Goal: Task Accomplishment & Management: Complete application form

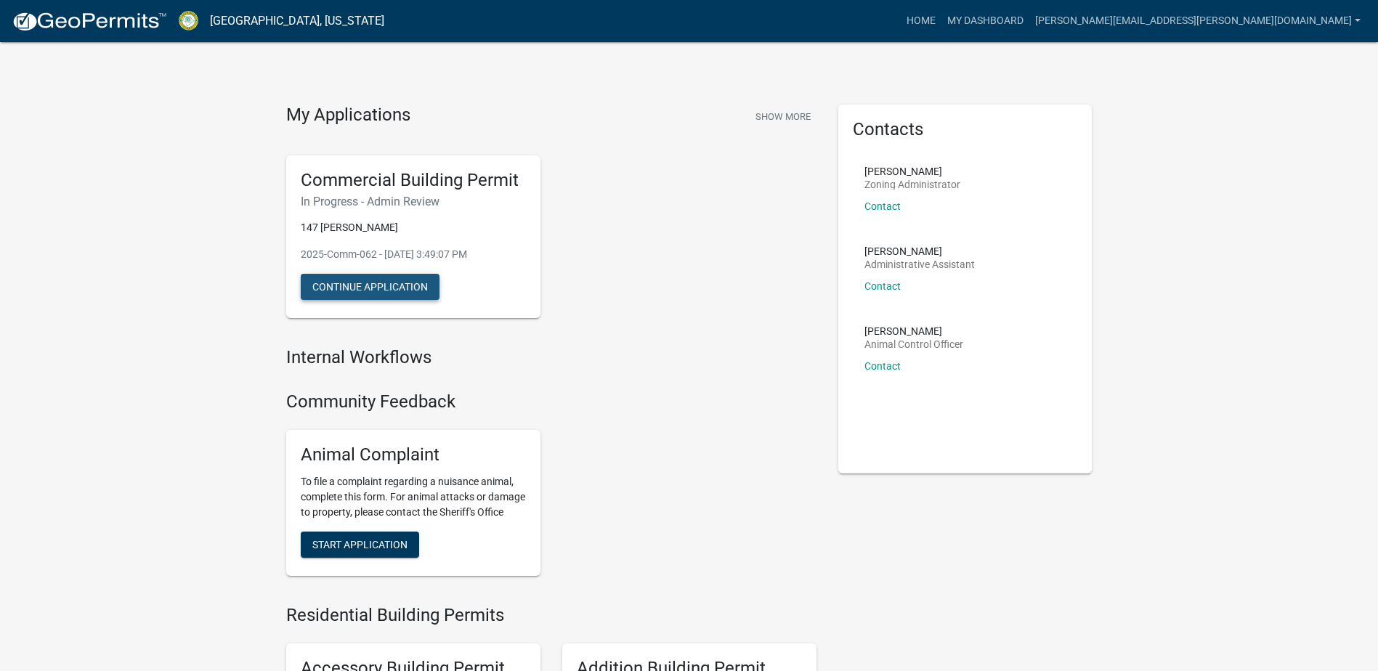
click at [368, 293] on button "Continue Application" at bounding box center [370, 287] width 139 height 26
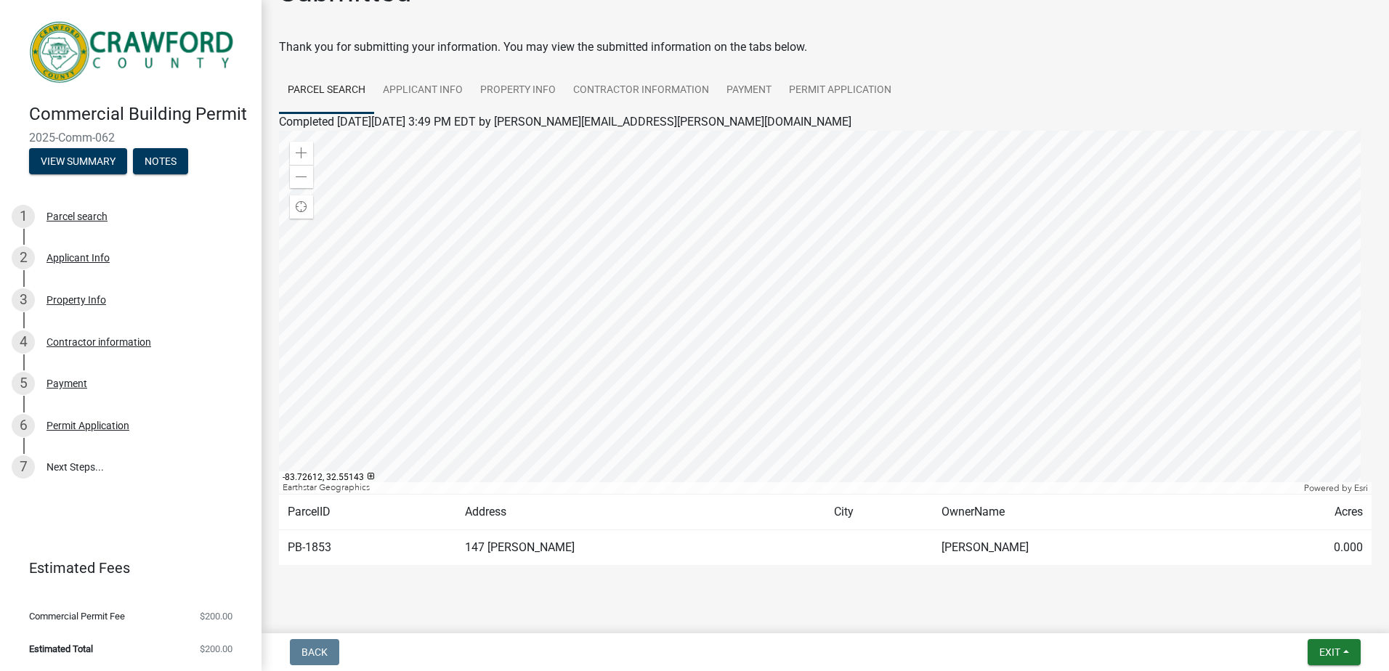
scroll to position [66, 0]
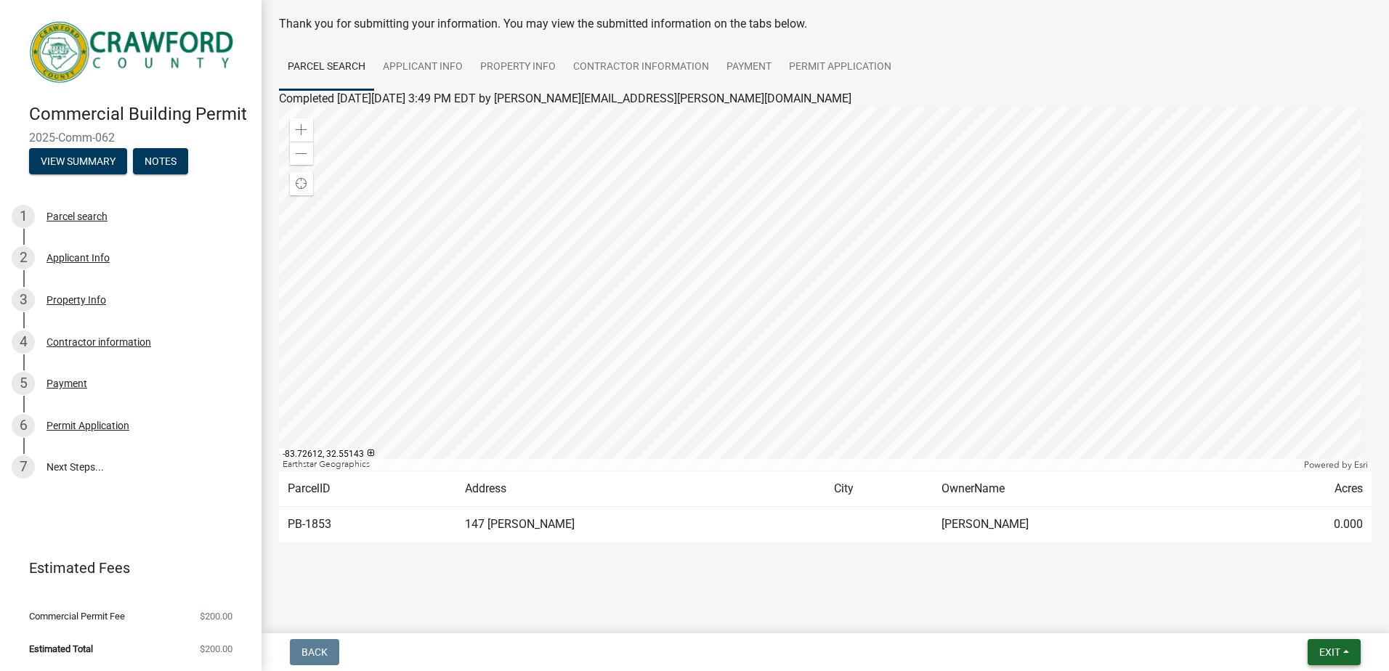
click at [1326, 654] on span "Exit" at bounding box center [1329, 652] width 21 height 12
click at [1261, 573] on button "Save" at bounding box center [1302, 579] width 116 height 35
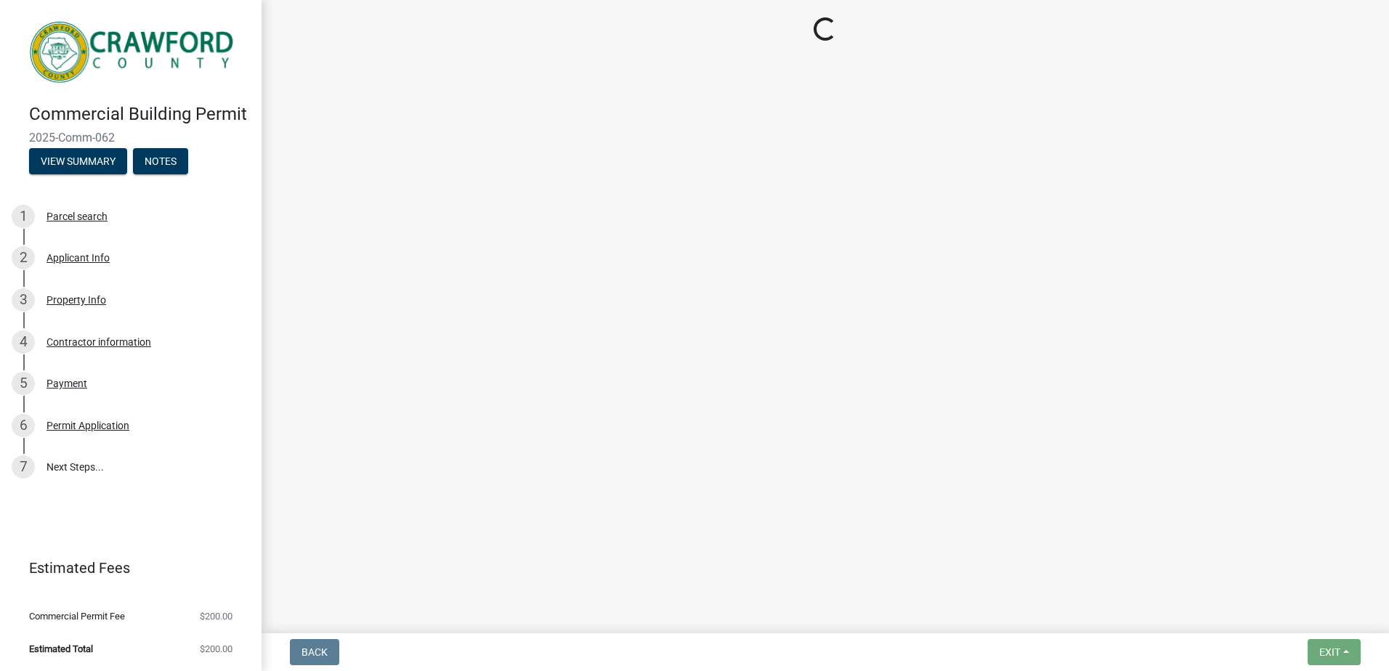
scroll to position [0, 0]
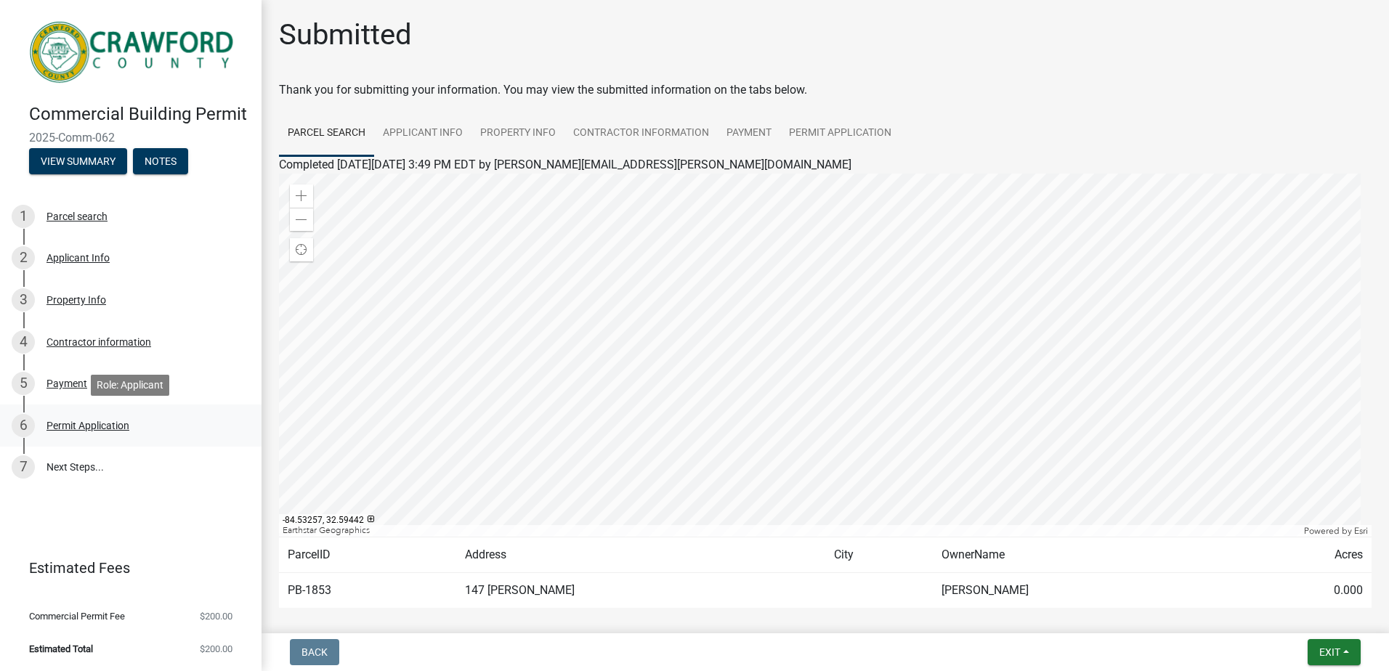
click at [73, 426] on div "Permit Application" at bounding box center [87, 426] width 83 height 10
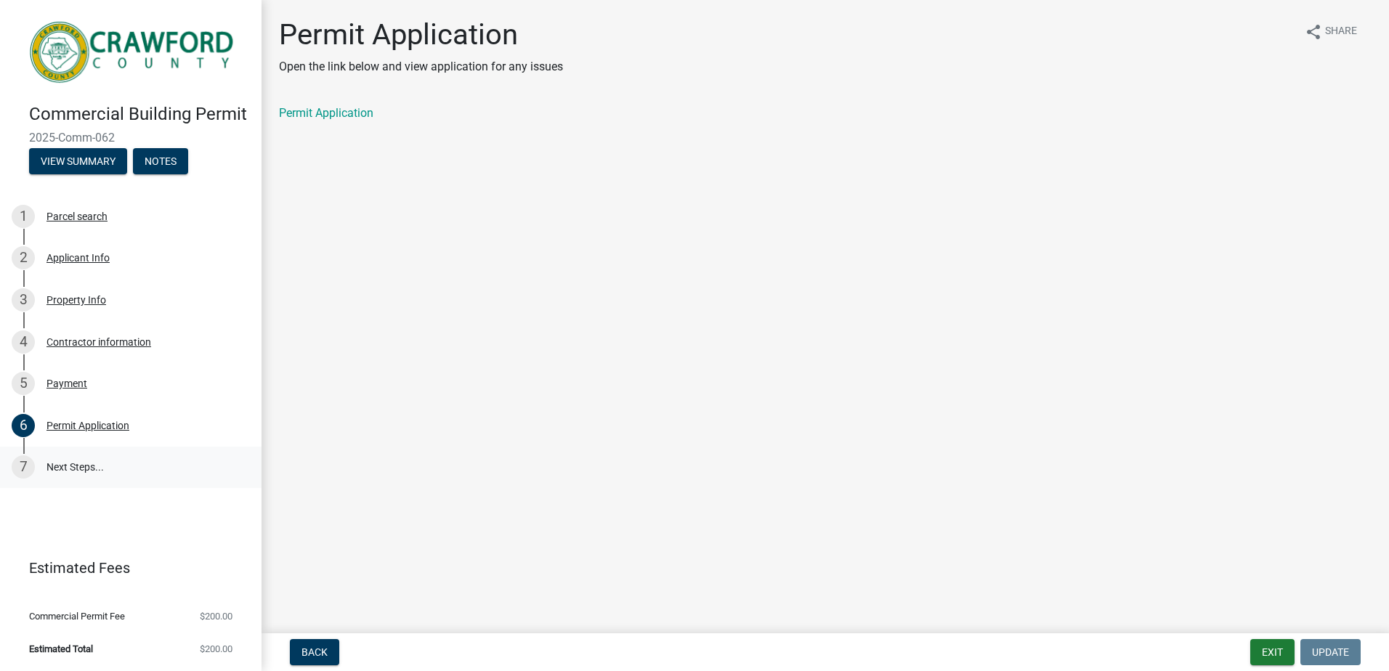
click at [80, 469] on link "7 Next Steps..." at bounding box center [130, 468] width 261 height 42
click at [59, 462] on link "7 Next Steps..." at bounding box center [130, 468] width 261 height 42
click at [67, 466] on link "7 Next Steps..." at bounding box center [130, 468] width 261 height 42
click at [21, 464] on div "7" at bounding box center [23, 466] width 23 height 23
click at [299, 653] on button "Back" at bounding box center [314, 652] width 49 height 26
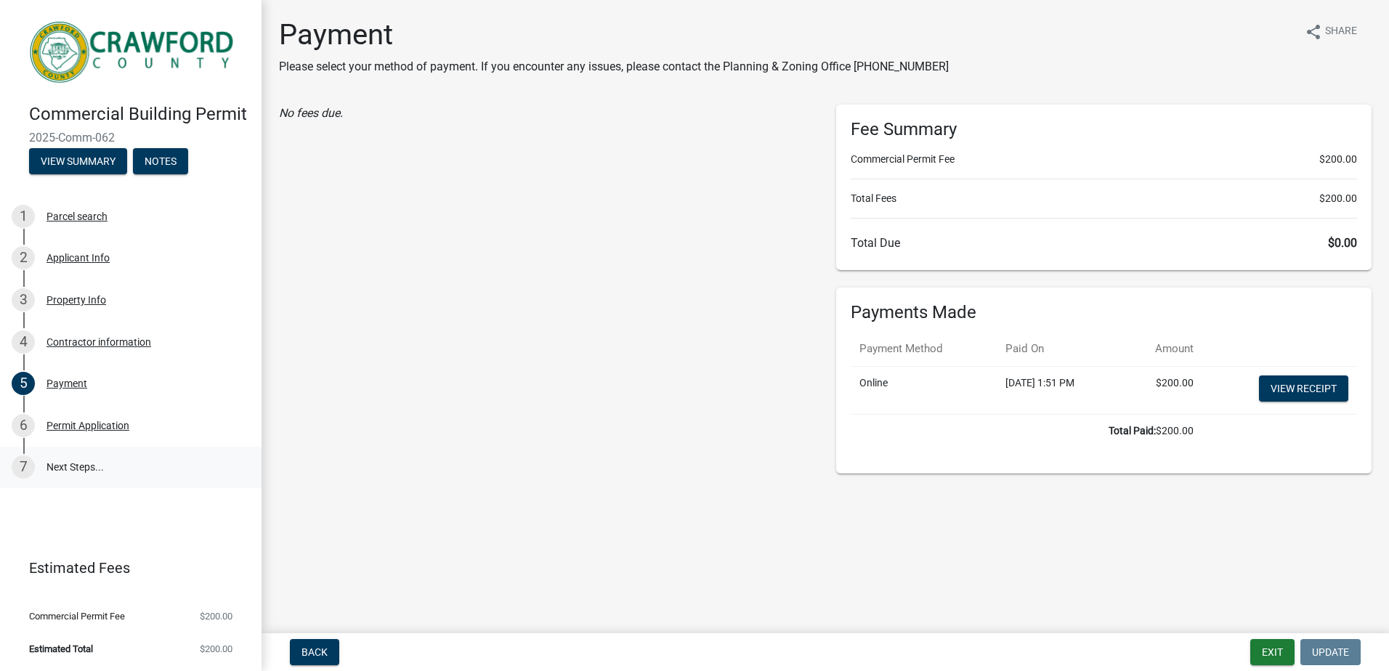
click at [74, 465] on link "7 Next Steps..." at bounding box center [130, 468] width 261 height 42
click at [62, 429] on div "Permit Application" at bounding box center [87, 426] width 83 height 10
